Goal: Check status: Check status

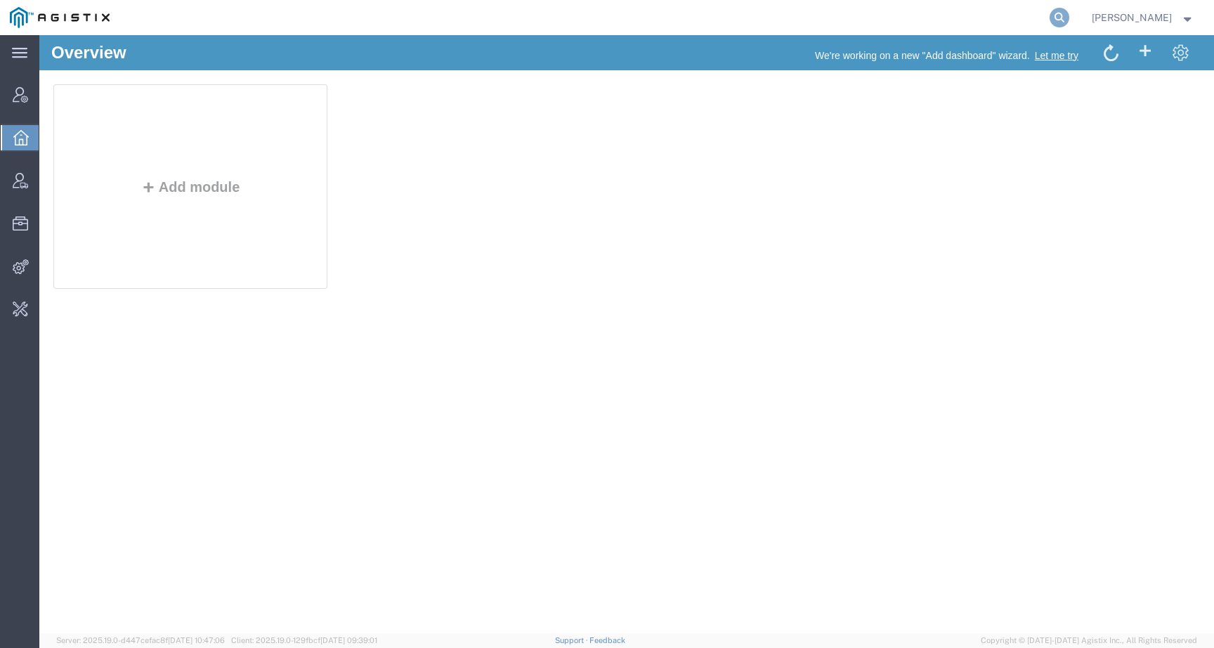
click at [1070, 15] on icon at bounding box center [1060, 18] width 20 height 20
click at [1032, 13] on input "search" at bounding box center [836, 18] width 427 height 34
paste input "442389"
drag, startPoint x: 695, startPoint y: 12, endPoint x: 629, endPoint y: 8, distance: 66.2
click at [629, 8] on div "442389" at bounding box center [595, 17] width 952 height 35
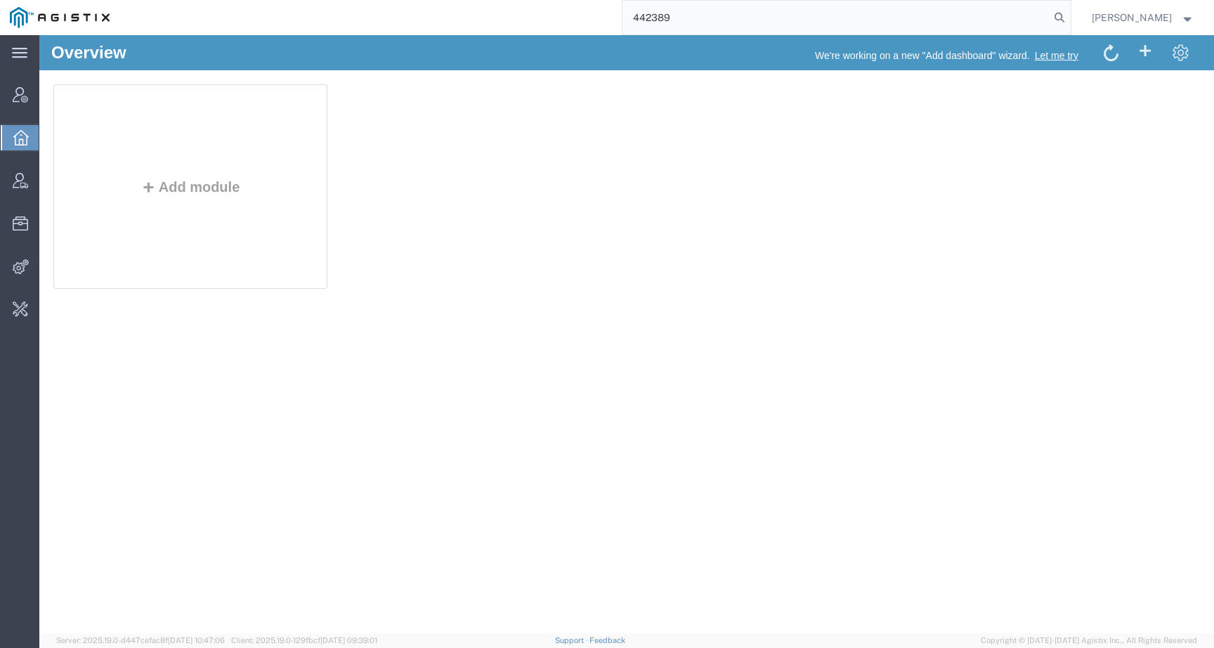
paste input "56875156"
type input "56875156"
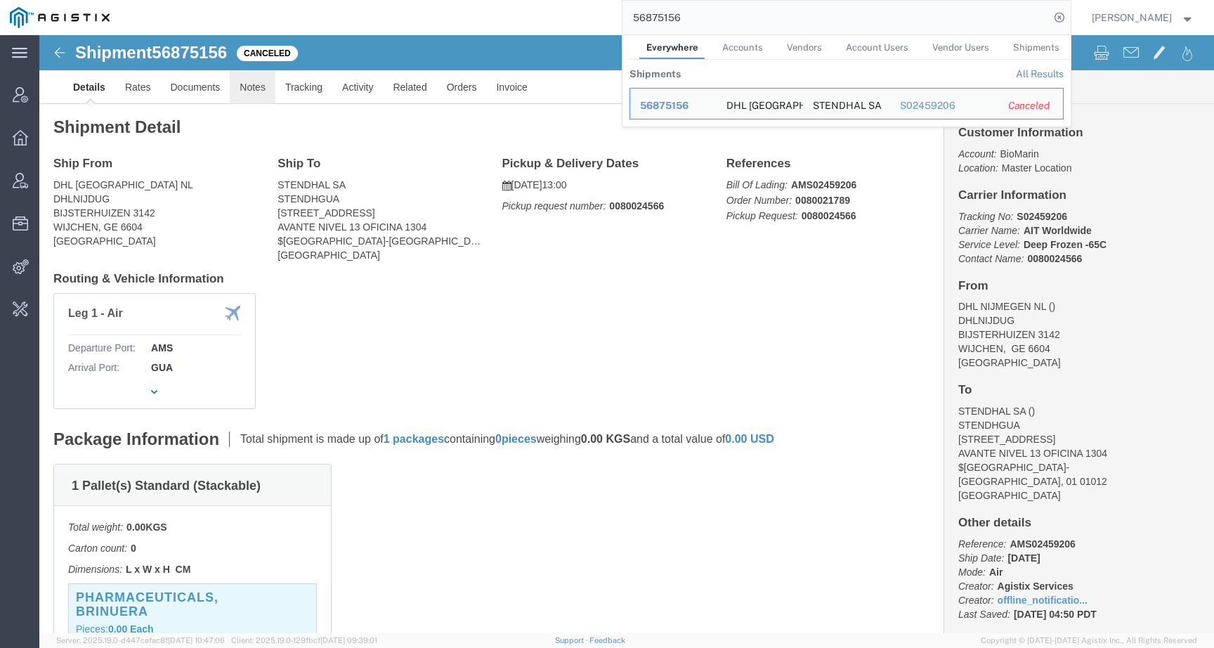
click link "Notes"
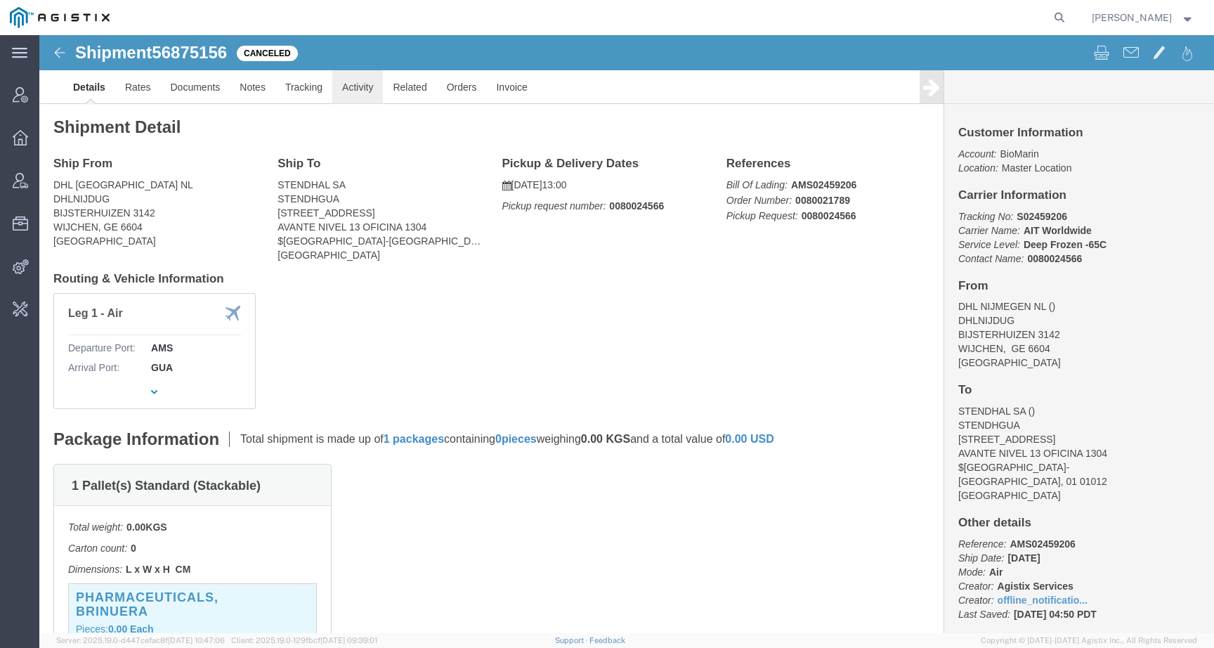
click link "Activity"
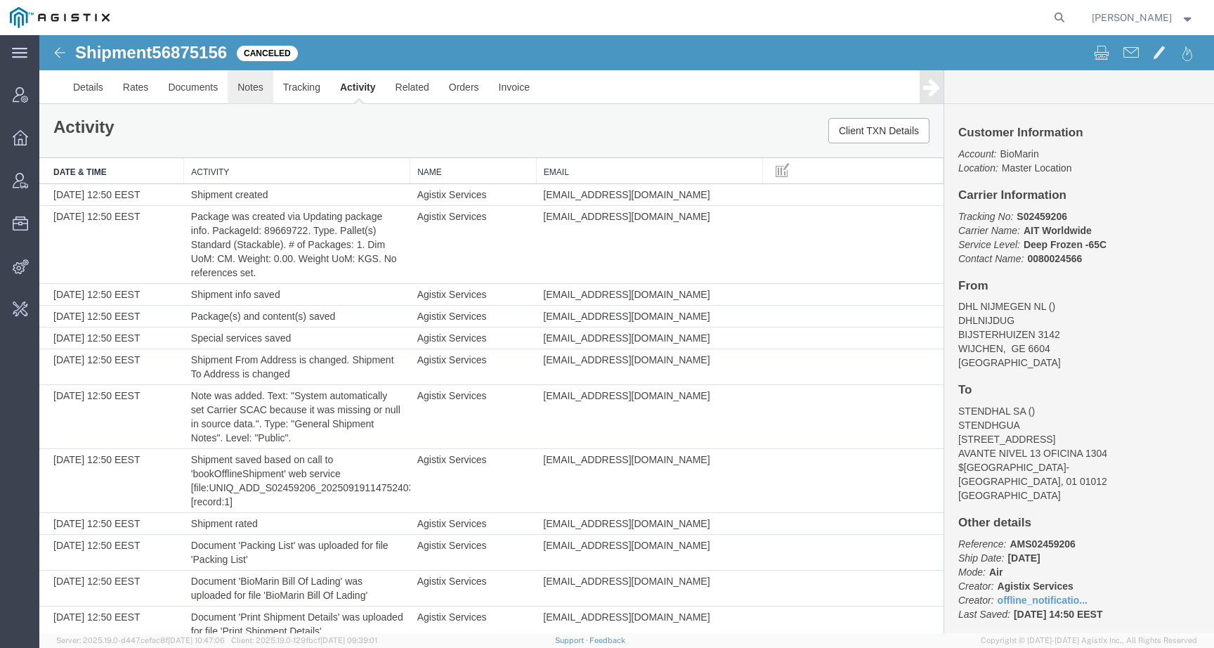
click at [267, 85] on link "Notes" at bounding box center [251, 87] width 46 height 34
